Goal: Information Seeking & Learning: Learn about a topic

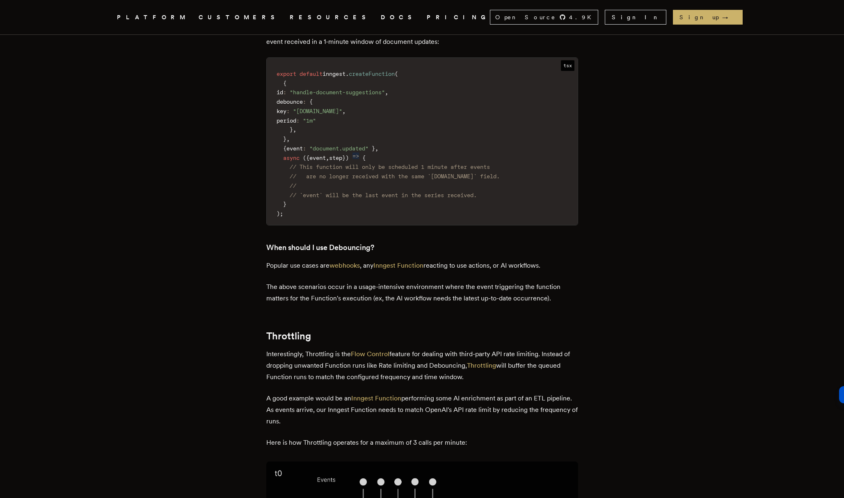
scroll to position [1853, 0]
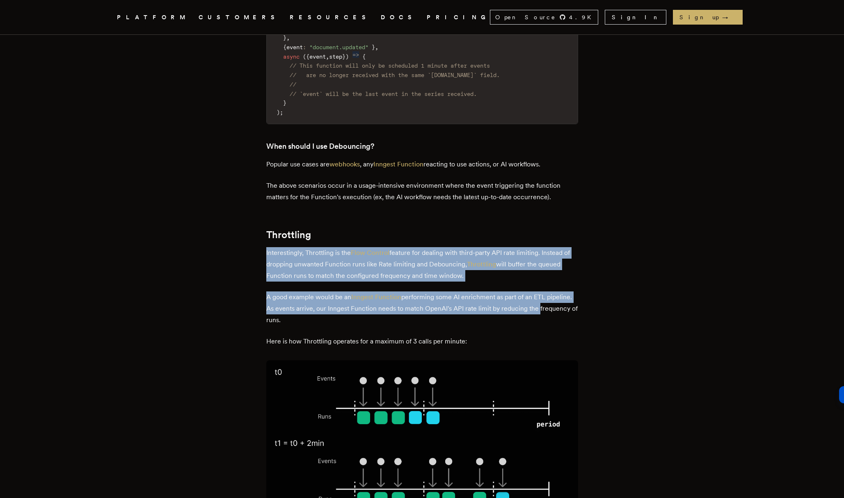
drag, startPoint x: 263, startPoint y: 169, endPoint x: 585, endPoint y: 230, distance: 326.9
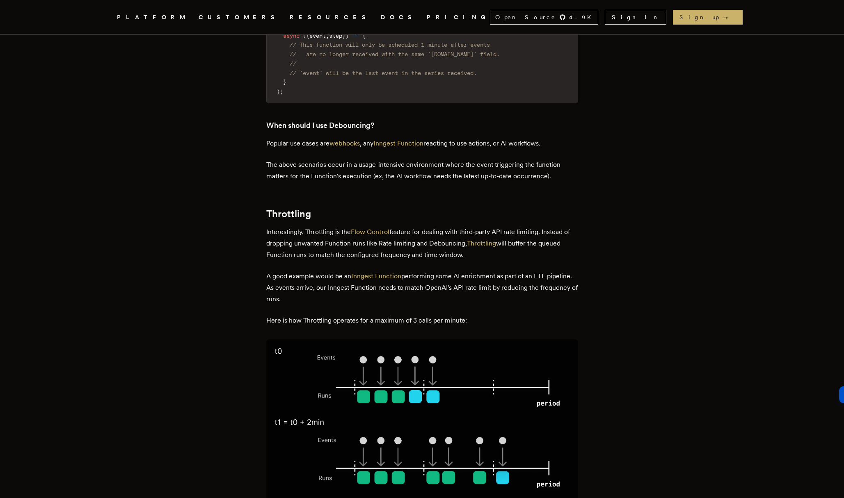
scroll to position [1838, 0]
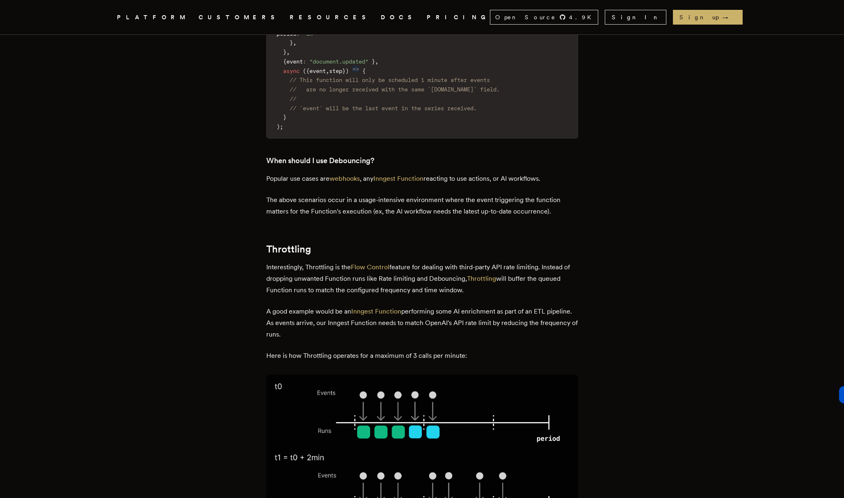
drag, startPoint x: 267, startPoint y: 186, endPoint x: 594, endPoint y: 208, distance: 327.7
click at [571, 262] on p "Interestingly, Throttling is the Flow Control feature for dealing with third-pa…" at bounding box center [422, 279] width 312 height 34
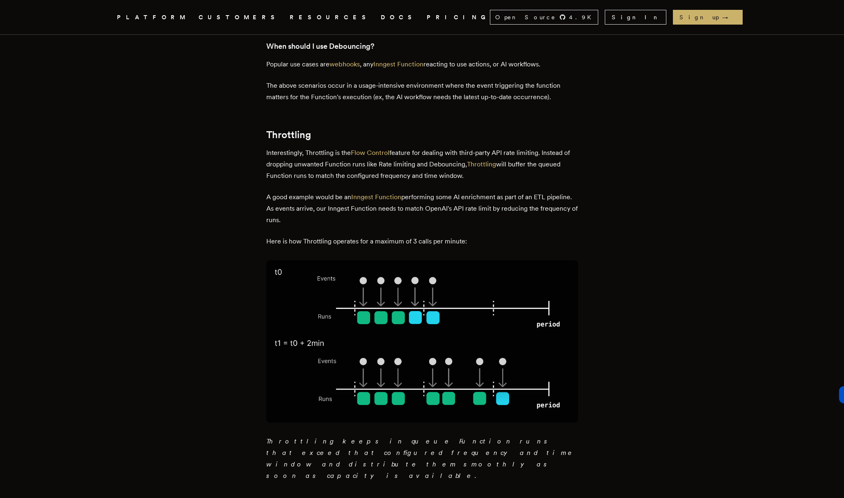
scroll to position [1948, 0]
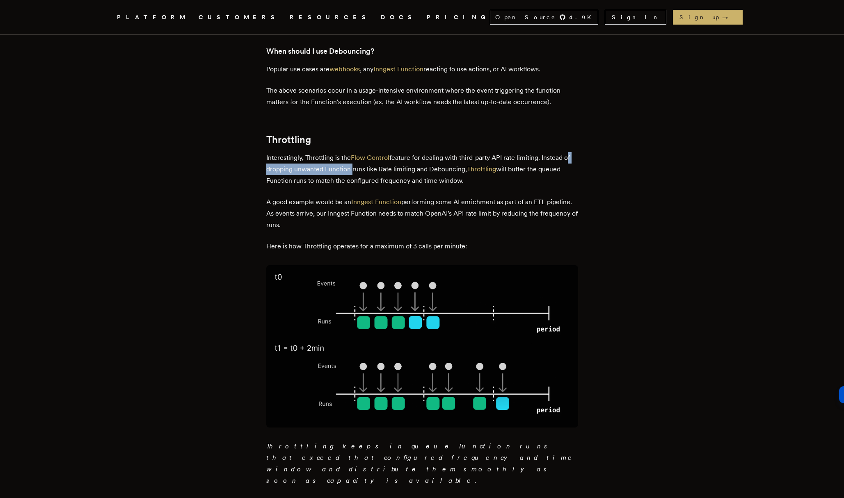
drag, startPoint x: 263, startPoint y: 87, endPoint x: 361, endPoint y: 86, distance: 98.5
drag, startPoint x: 553, startPoint y: 133, endPoint x: 536, endPoint y: 122, distance: 20.8
click at [553, 197] on p "A good example would be an Inngest Function performing some AI enrichment as pa…" at bounding box center [422, 214] width 312 height 34
drag, startPoint x: 379, startPoint y: 98, endPoint x: 543, endPoint y: 98, distance: 164.5
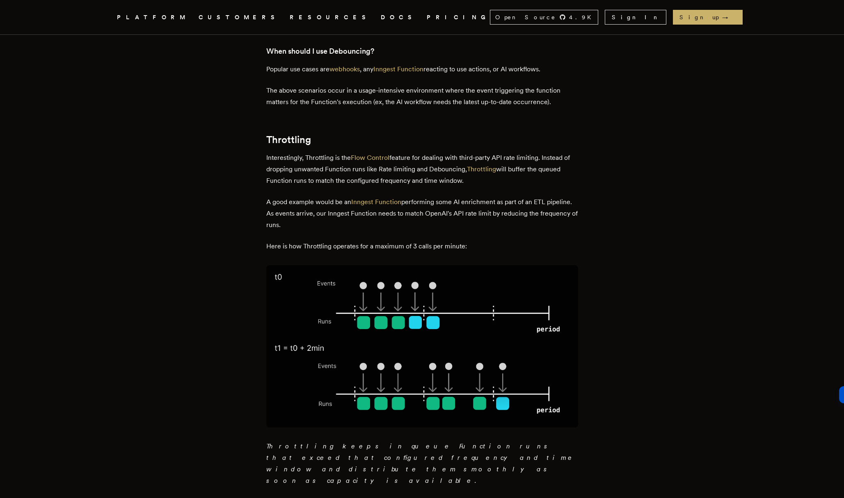
click at [543, 152] on p "Interestingly, Throttling is the Flow Control feature for dealing with third-pa…" at bounding box center [422, 169] width 312 height 34
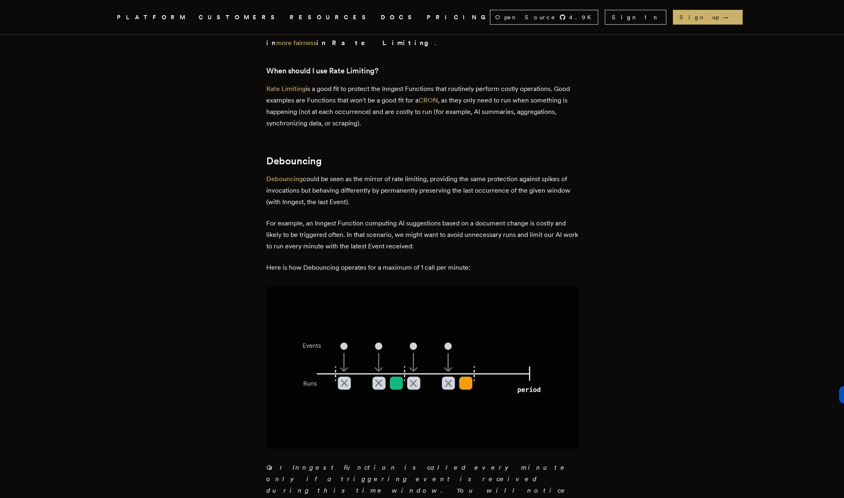
scroll to position [1193, 0]
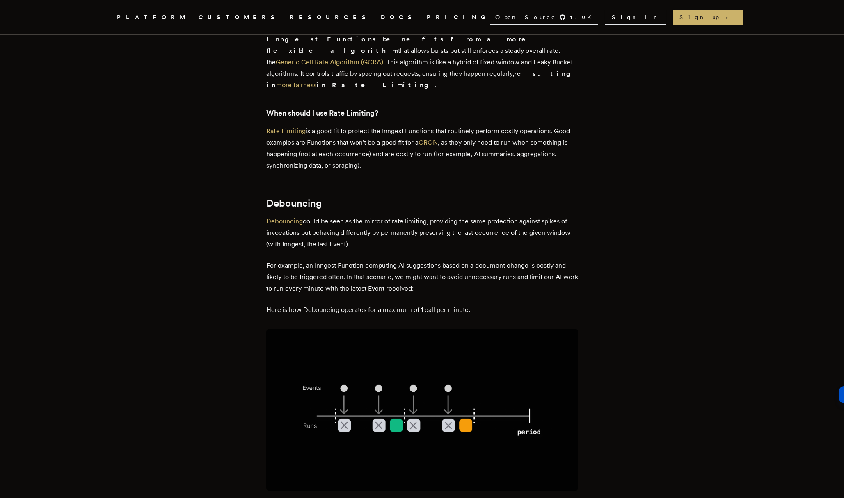
click at [125, 94] on div "Understanding the Differences Between Rate Limiting, Debouncing, and Throttling…" at bounding box center [422, 316] width 656 height 2914
